Goal: Task Accomplishment & Management: Use online tool/utility

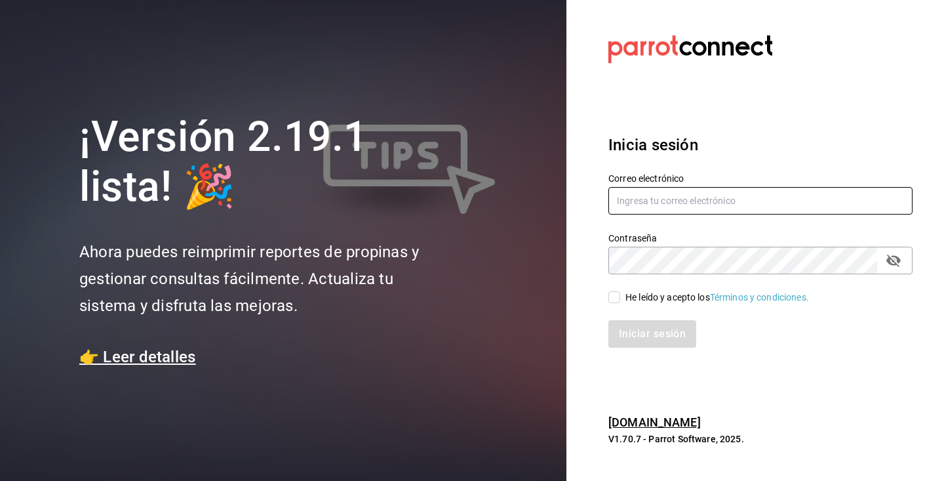
type input "[PERSON_NAME][EMAIL_ADDRESS][DOMAIN_NAME]"
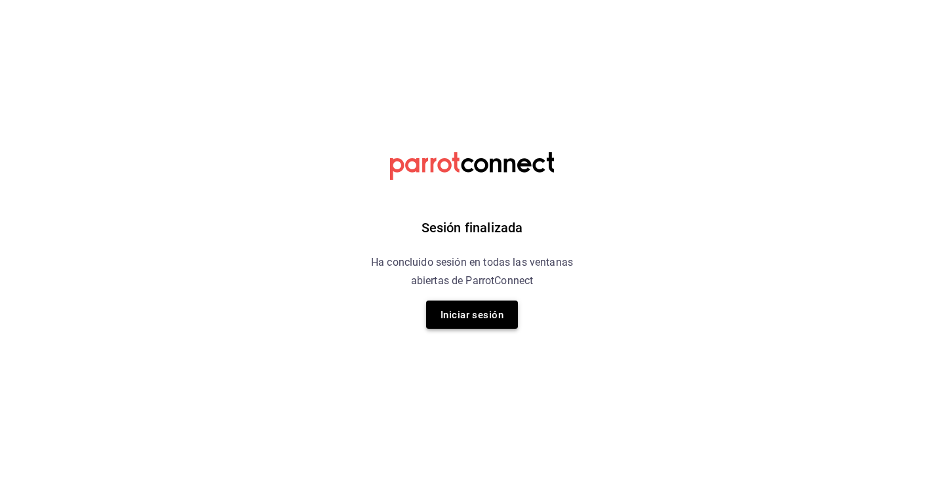
click at [463, 313] on font "Iniciar sesión" at bounding box center [472, 315] width 63 height 12
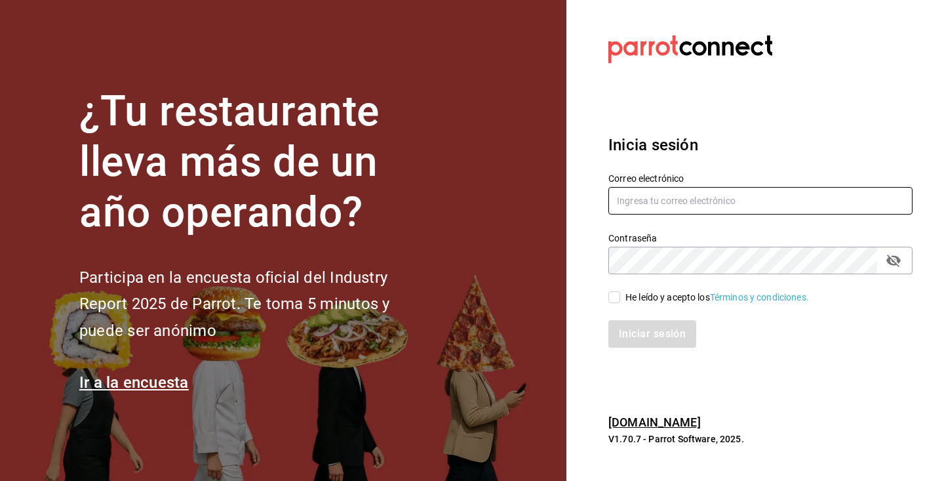
type input "[PERSON_NAME][EMAIL_ADDRESS][DOMAIN_NAME]"
click at [899, 262] on icon "campo de contraseña" at bounding box center [893, 260] width 14 height 12
click at [612, 295] on input "He leído y acepto los Términos y condiciones." at bounding box center [614, 297] width 12 height 12
checkbox input "true"
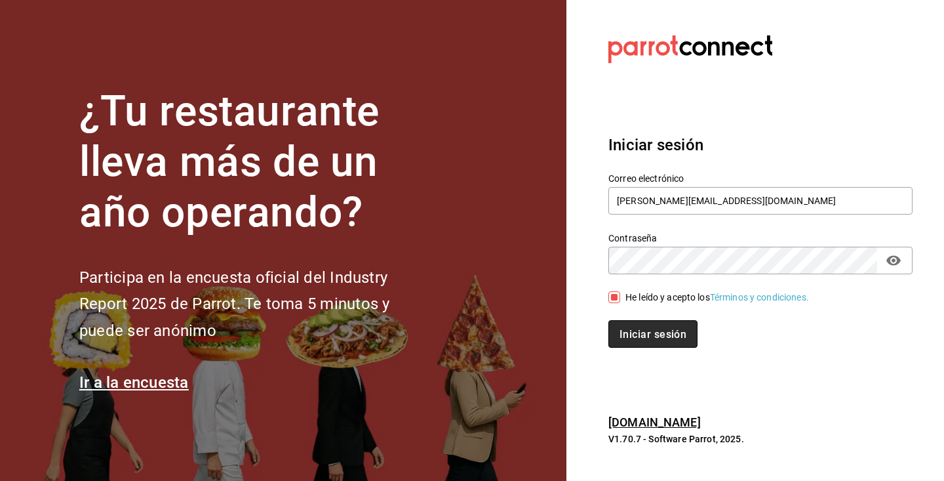
click at [652, 334] on font "Iniciar sesión" at bounding box center [653, 333] width 67 height 12
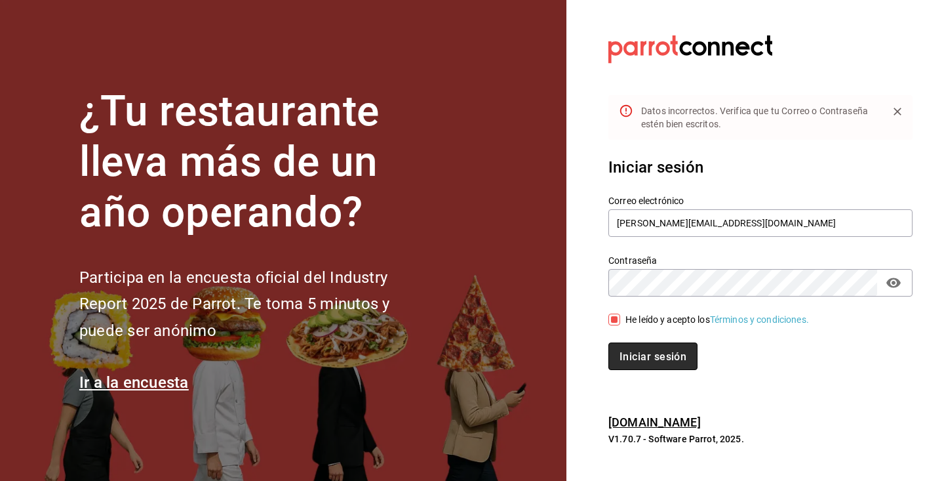
click at [650, 359] on font "Iniciar sesión" at bounding box center [653, 355] width 67 height 12
click at [608, 342] on button "Iniciar sesión" at bounding box center [652, 356] width 88 height 28
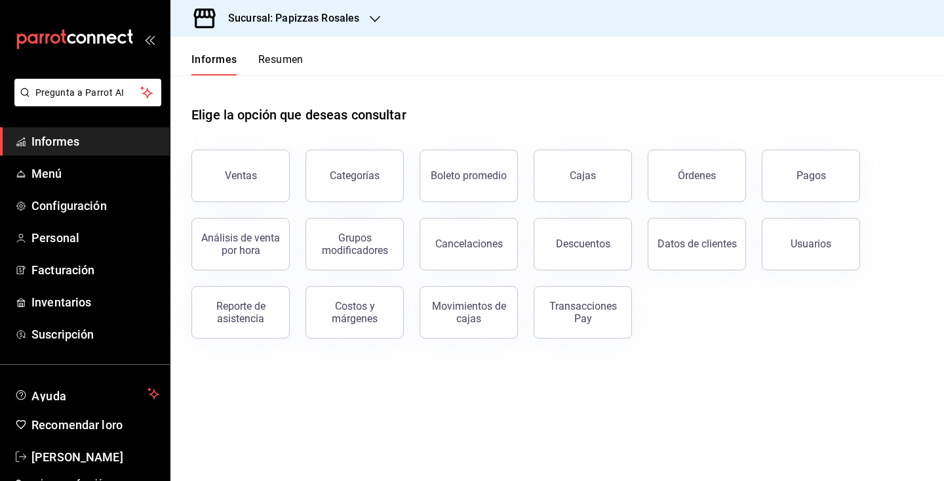
click at [692, 376] on main "Elige la opción que deseas consultar Ventas Categorías Boleto promedio Cajas Ór…" at bounding box center [557, 277] width 774 height 405
click at [260, 182] on button "Ventas" at bounding box center [240, 175] width 98 height 52
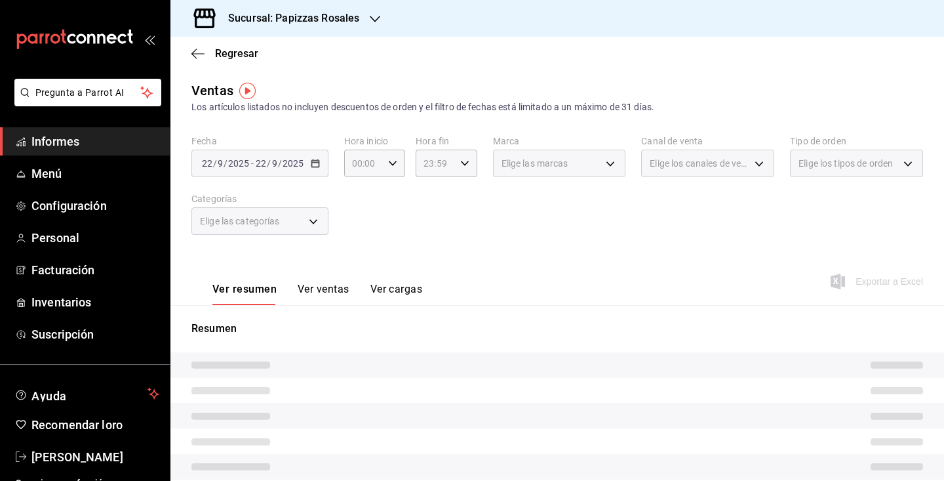
click at [319, 167] on div "[DATE] [DATE] - [DATE] [DATE]" at bounding box center [259, 163] width 137 height 28
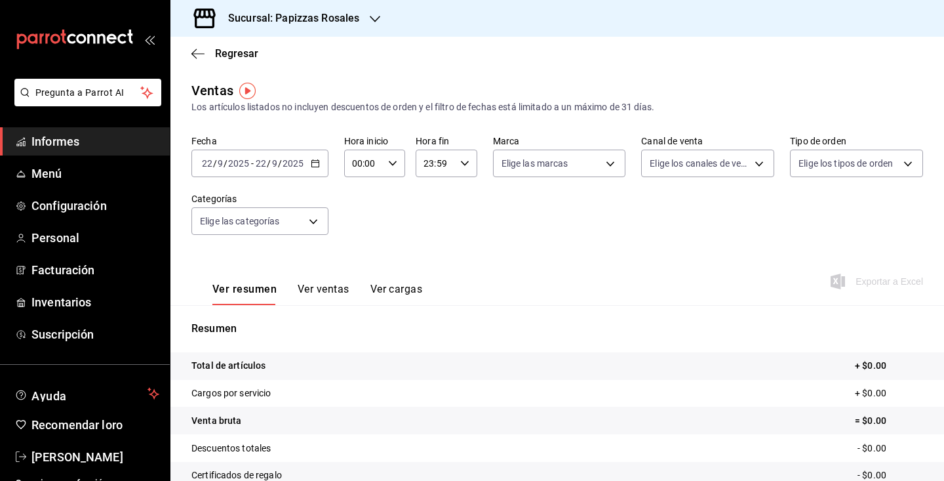
click at [317, 167] on \(Stroke\) "button" at bounding box center [315, 163] width 8 height 7
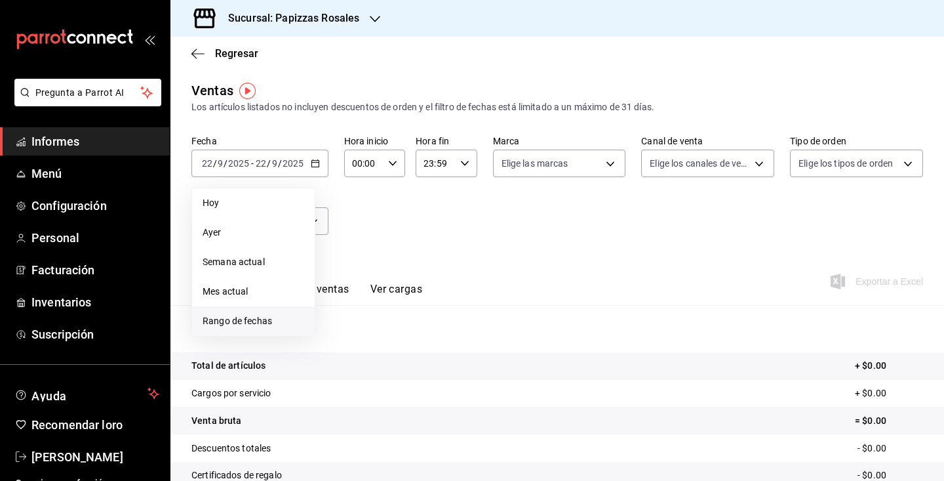
click at [233, 320] on font "Rango de fechas" at bounding box center [237, 320] width 69 height 10
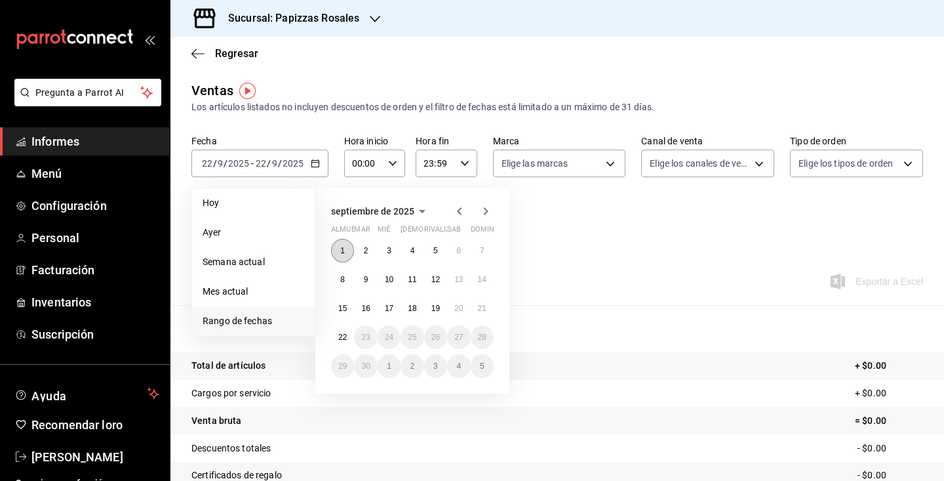
click at [351, 256] on button "1" at bounding box center [342, 251] width 23 height 24
click at [481, 278] on font "14" at bounding box center [482, 279] width 9 height 9
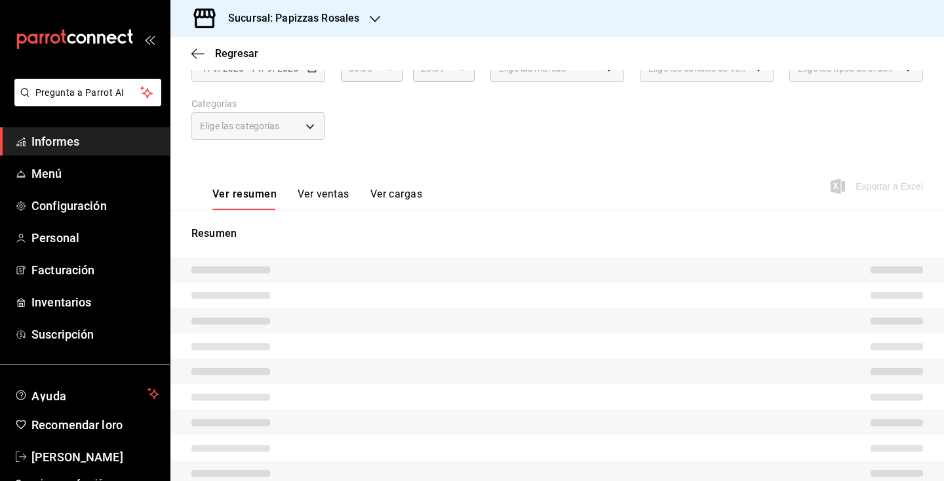
scroll to position [111, 0]
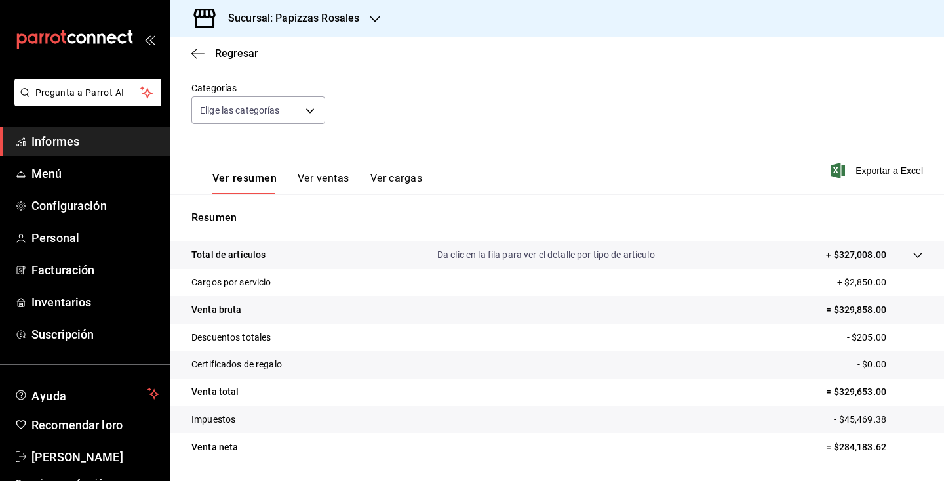
click at [328, 179] on font "Ver ventas" at bounding box center [324, 178] width 52 height 12
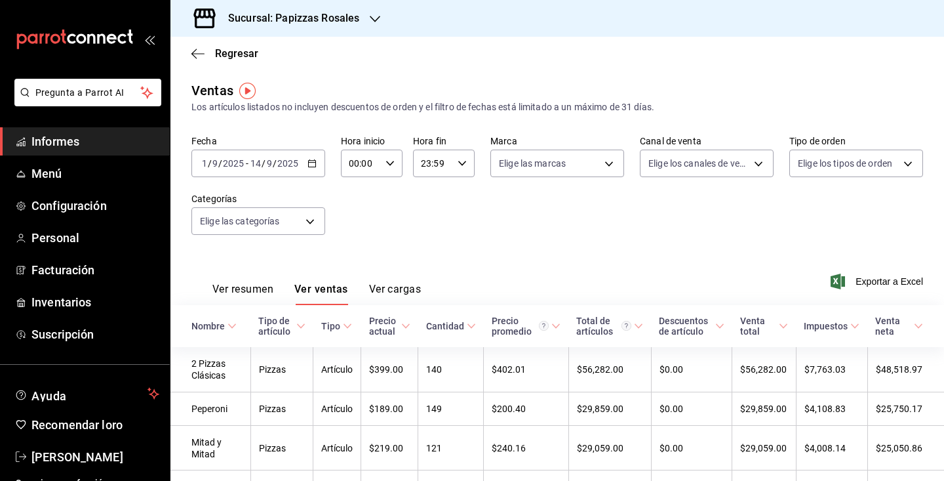
click at [317, 163] on div "[DATE] [DATE] - [DATE] [DATE]" at bounding box center [258, 163] width 134 height 28
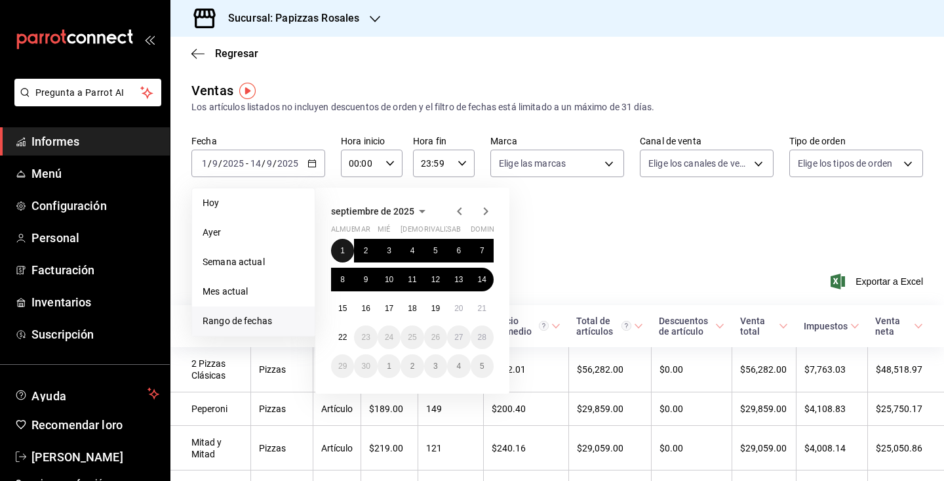
click at [344, 250] on font "1" at bounding box center [342, 250] width 5 height 9
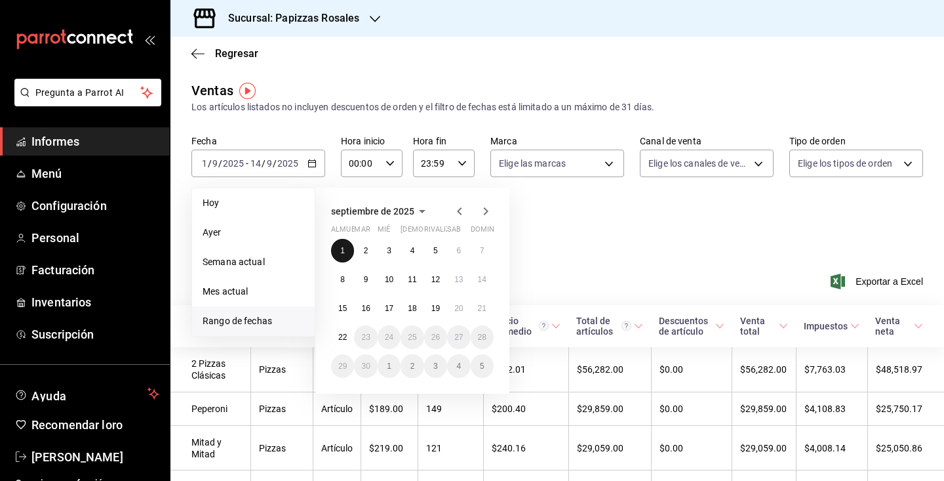
click at [343, 253] on font "1" at bounding box center [342, 250] width 5 height 9
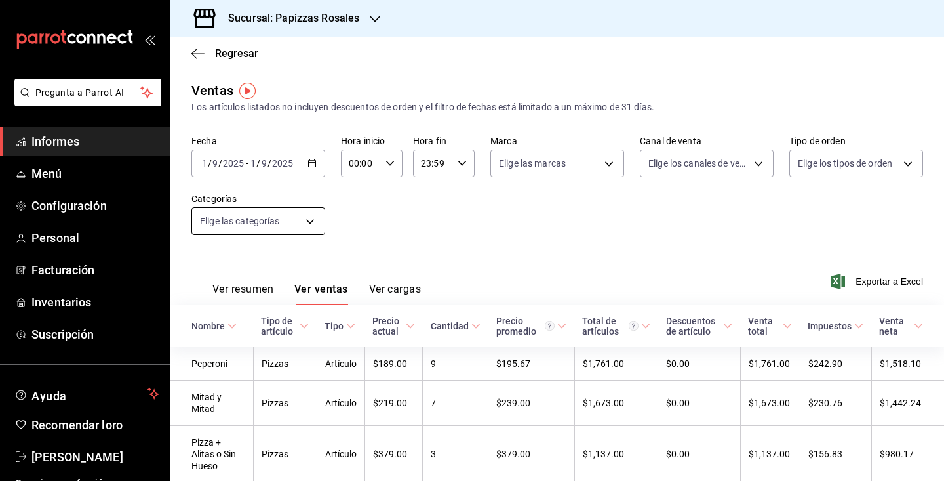
click at [317, 222] on body "Pregunta a Parrot AI Informes Menú Configuración Personal Facturación Inventari…" at bounding box center [472, 240] width 944 height 481
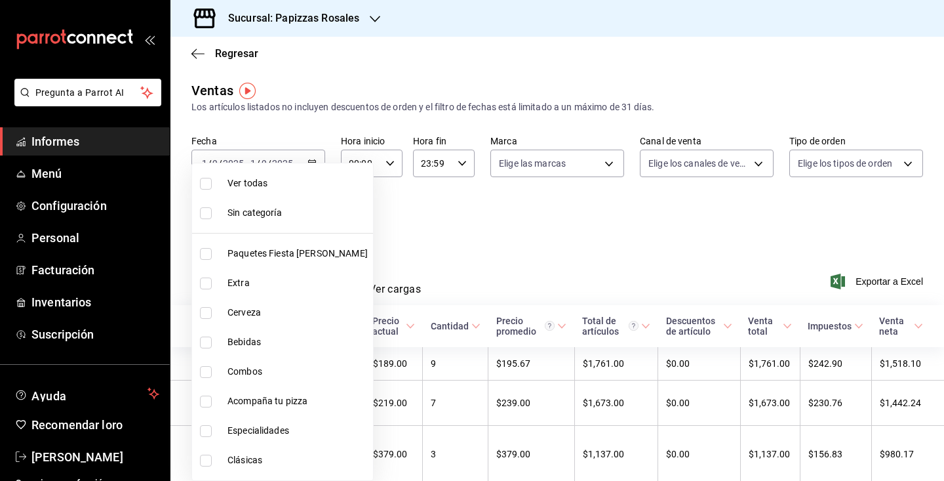
click at [488, 251] on div at bounding box center [472, 240] width 944 height 481
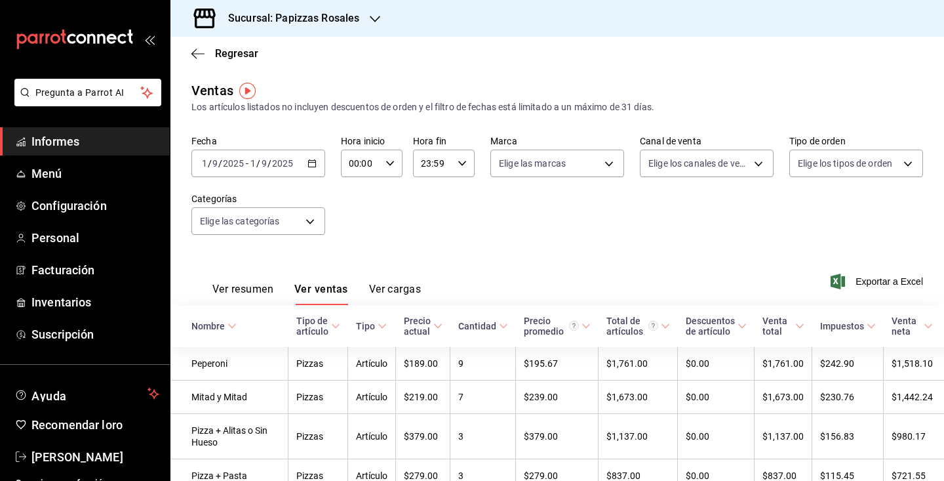
click at [311, 163] on icon "button" at bounding box center [311, 163] width 9 height 9
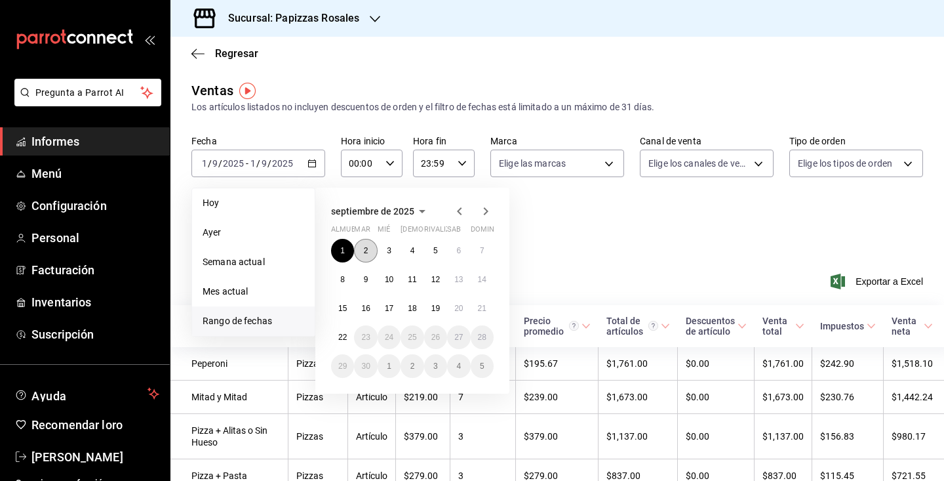
click at [365, 246] on font "2" at bounding box center [366, 250] width 5 height 9
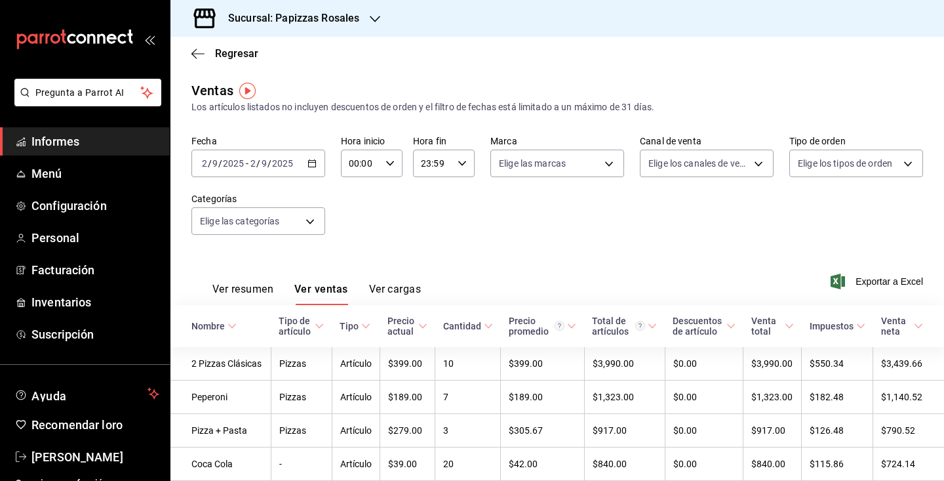
click at [318, 159] on div "[DATE] [DATE] - [DATE] [DATE]" at bounding box center [258, 163] width 134 height 28
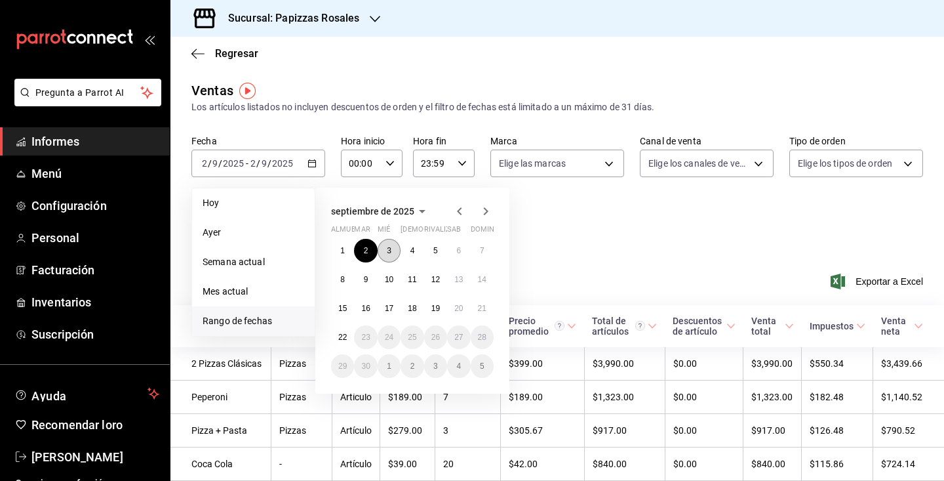
click at [394, 252] on button "3" at bounding box center [389, 251] width 23 height 24
click at [394, 250] on button "3" at bounding box center [389, 251] width 23 height 24
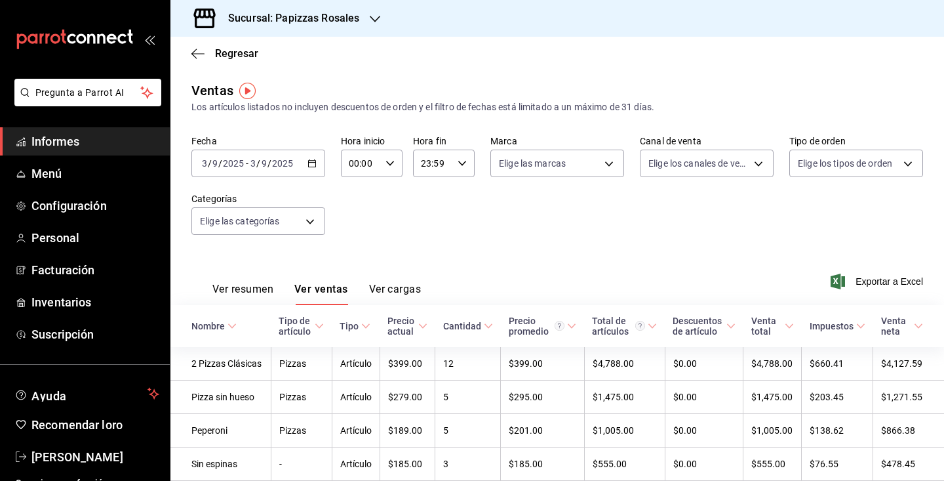
click at [315, 159] on icon "button" at bounding box center [311, 163] width 9 height 9
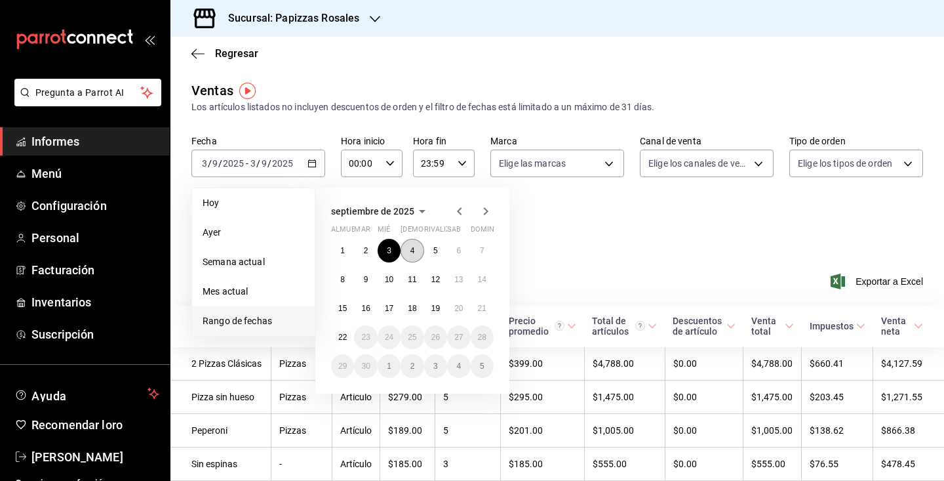
click at [414, 247] on font "4" at bounding box center [412, 250] width 5 height 9
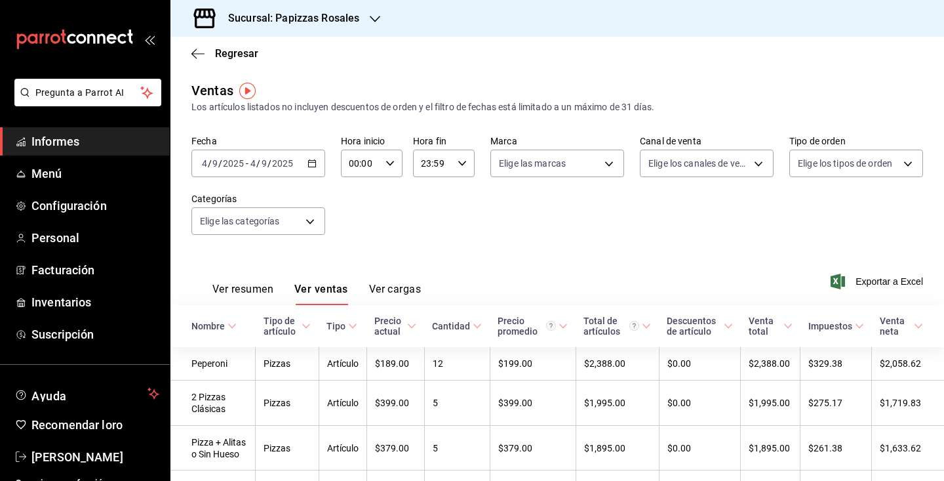
click at [316, 168] on div "[DATE] [DATE] - [DATE] [DATE]" at bounding box center [258, 163] width 134 height 28
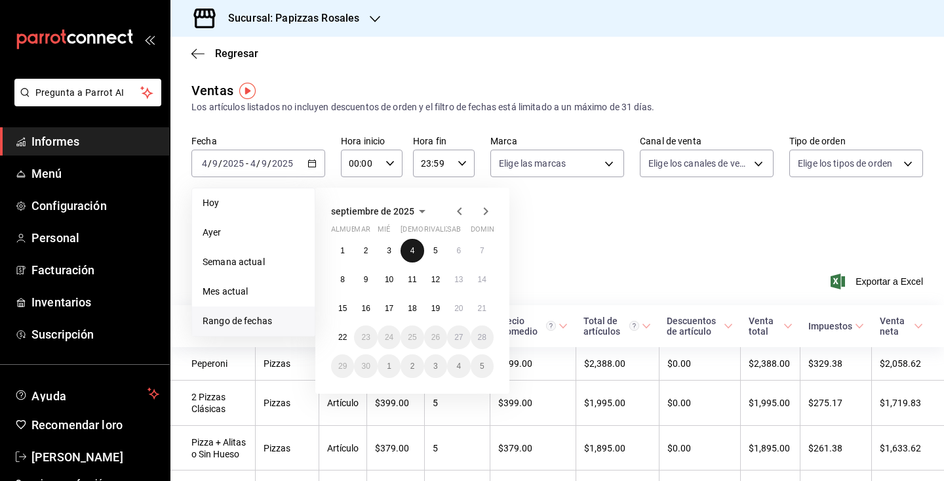
click at [415, 252] on font "4" at bounding box center [412, 250] width 5 height 9
click at [414, 251] on font "4" at bounding box center [412, 250] width 5 height 9
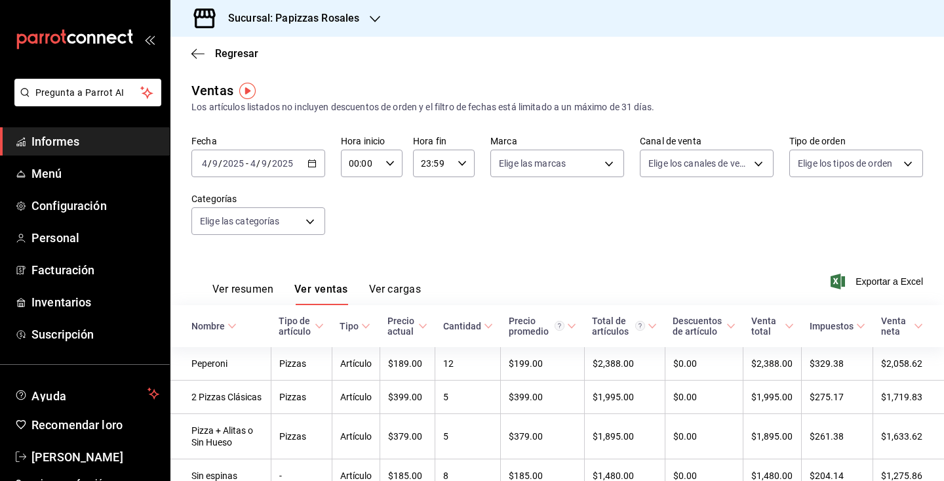
click at [315, 164] on icon "button" at bounding box center [311, 163] width 9 height 9
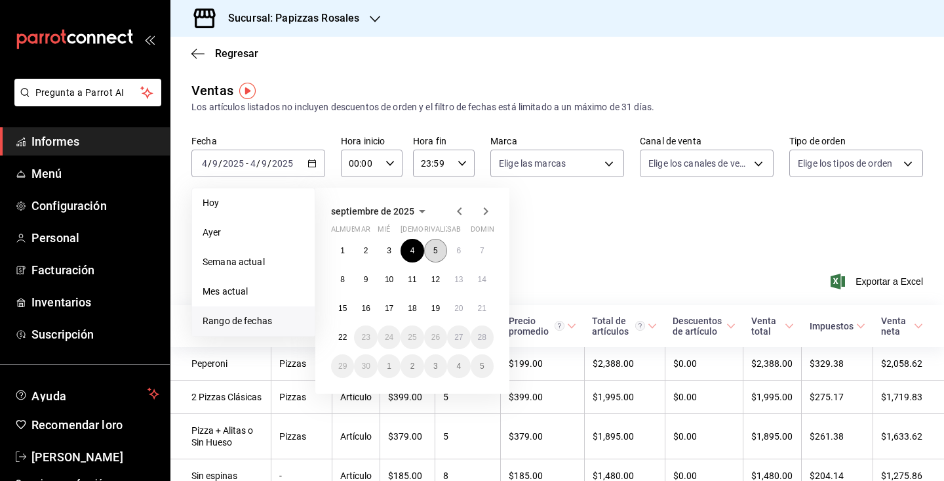
click at [439, 247] on button "5" at bounding box center [435, 251] width 23 height 24
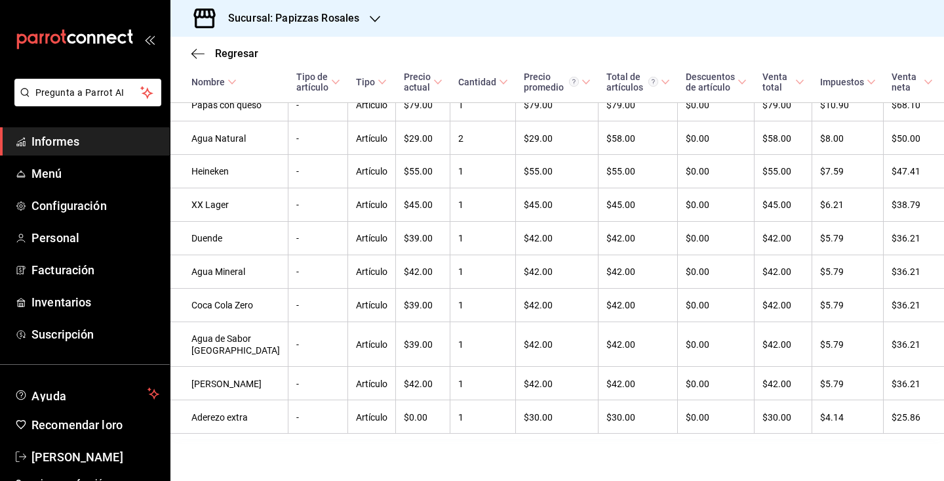
scroll to position [1430, 0]
